Goal: Information Seeking & Learning: Find specific page/section

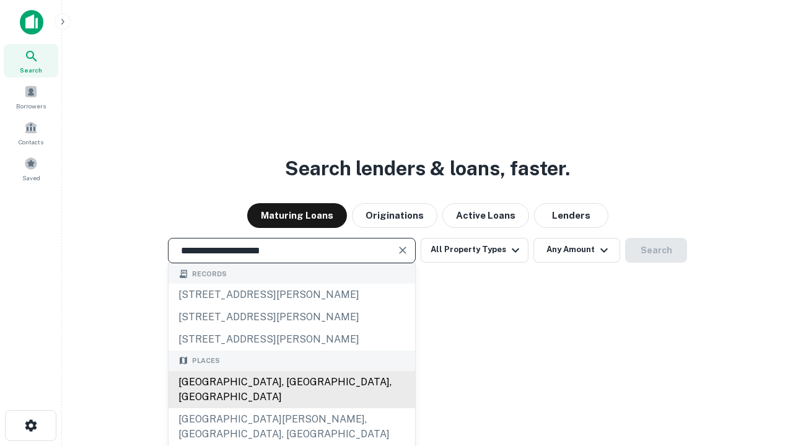
click at [291, 408] on div "[GEOGRAPHIC_DATA], [GEOGRAPHIC_DATA], [GEOGRAPHIC_DATA]" at bounding box center [292, 389] width 247 height 37
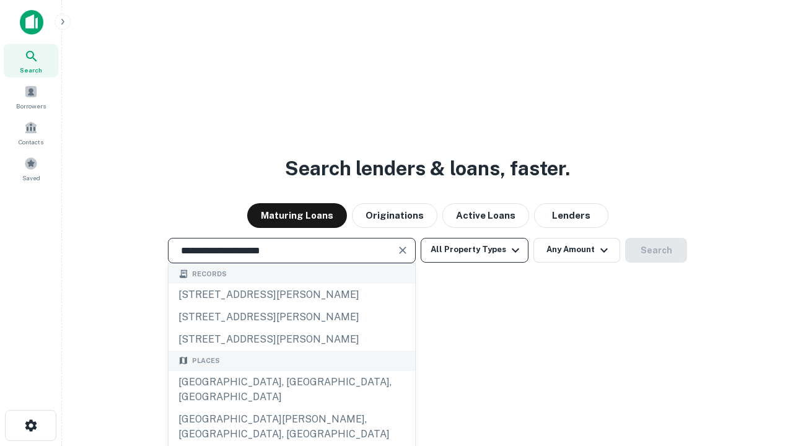
click at [475, 250] on button "All Property Types" at bounding box center [475, 250] width 108 height 25
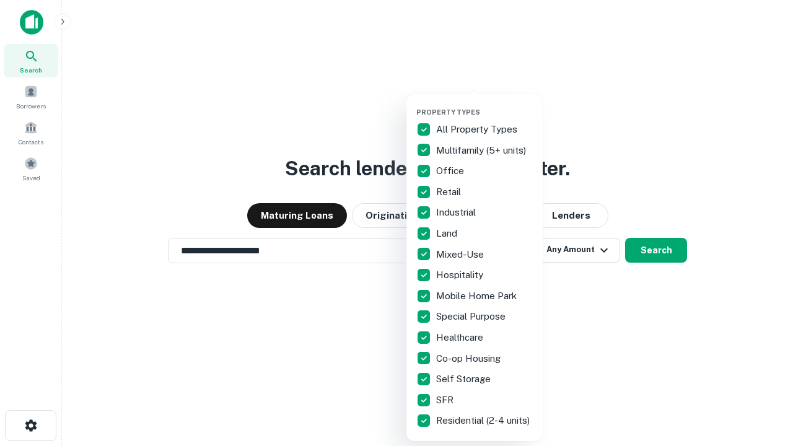
type input "**********"
click at [485, 104] on button "button" at bounding box center [484, 104] width 136 height 1
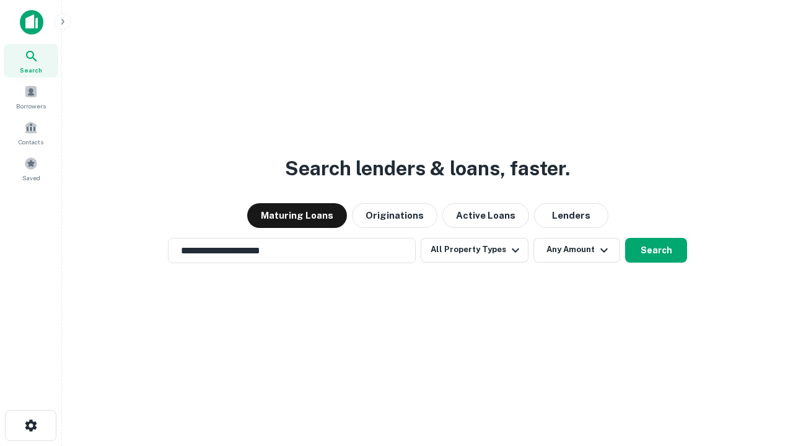
scroll to position [7, 149]
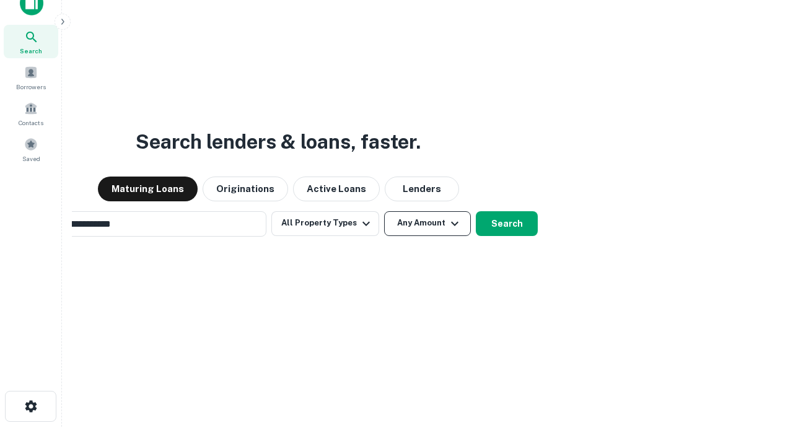
click at [384, 211] on button "Any Amount" at bounding box center [427, 223] width 87 height 25
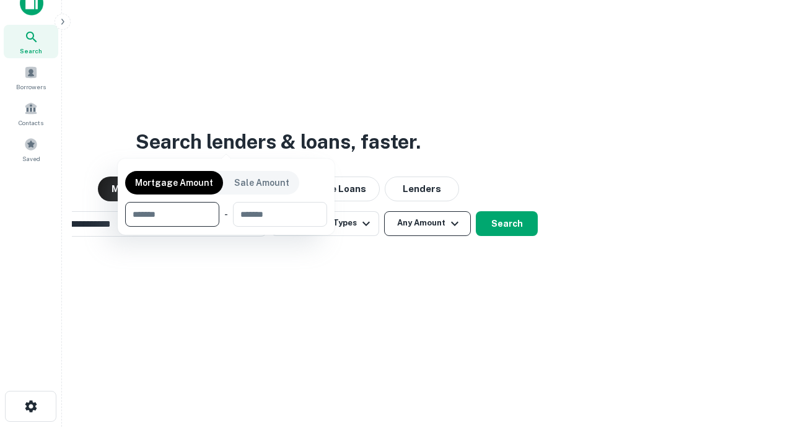
scroll to position [20, 0]
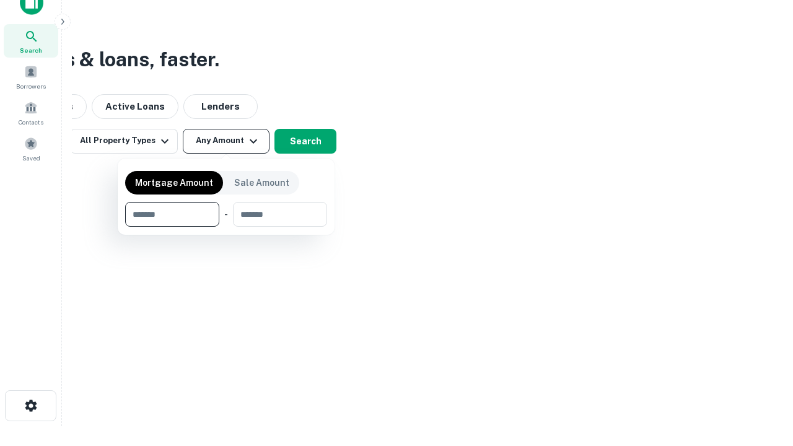
type input "*******"
click at [226, 227] on button "button" at bounding box center [226, 227] width 202 height 1
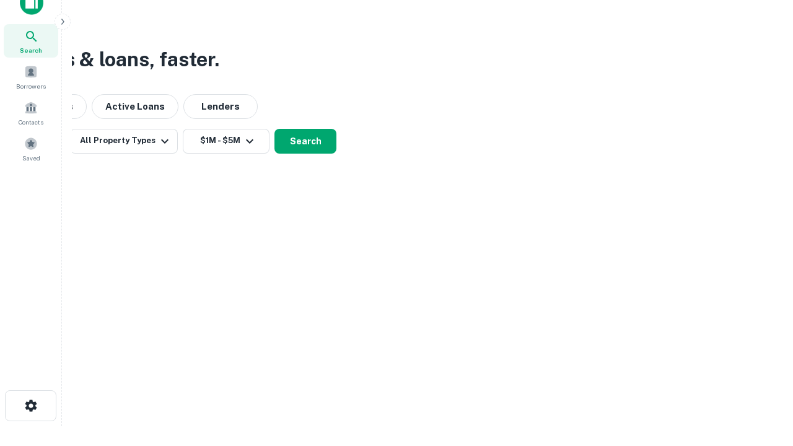
scroll to position [19, 0]
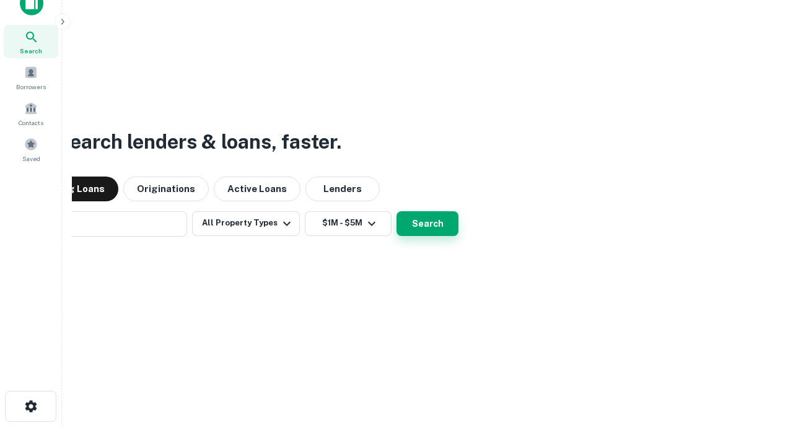
click at [397, 211] on button "Search" at bounding box center [428, 223] width 62 height 25
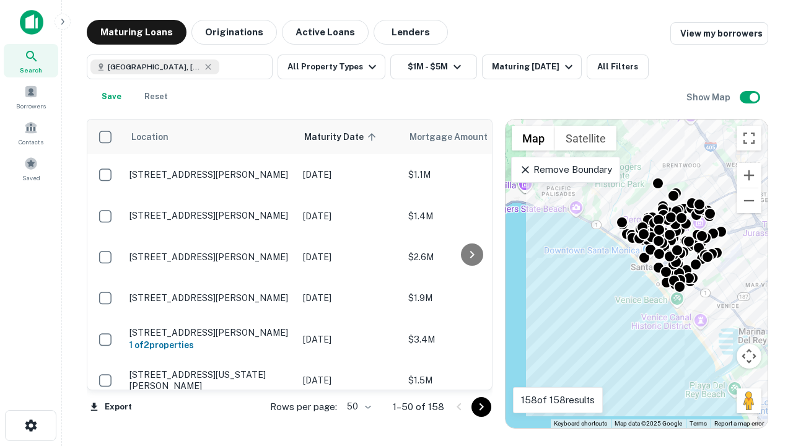
click at [357, 406] on body "Search Borrowers Contacts Saved Maturing Loans Originations Active Loans Lender…" at bounding box center [396, 223] width 793 height 446
click at [358, 376] on li "25" at bounding box center [358, 375] width 36 height 22
